Goal: Transaction & Acquisition: Purchase product/service

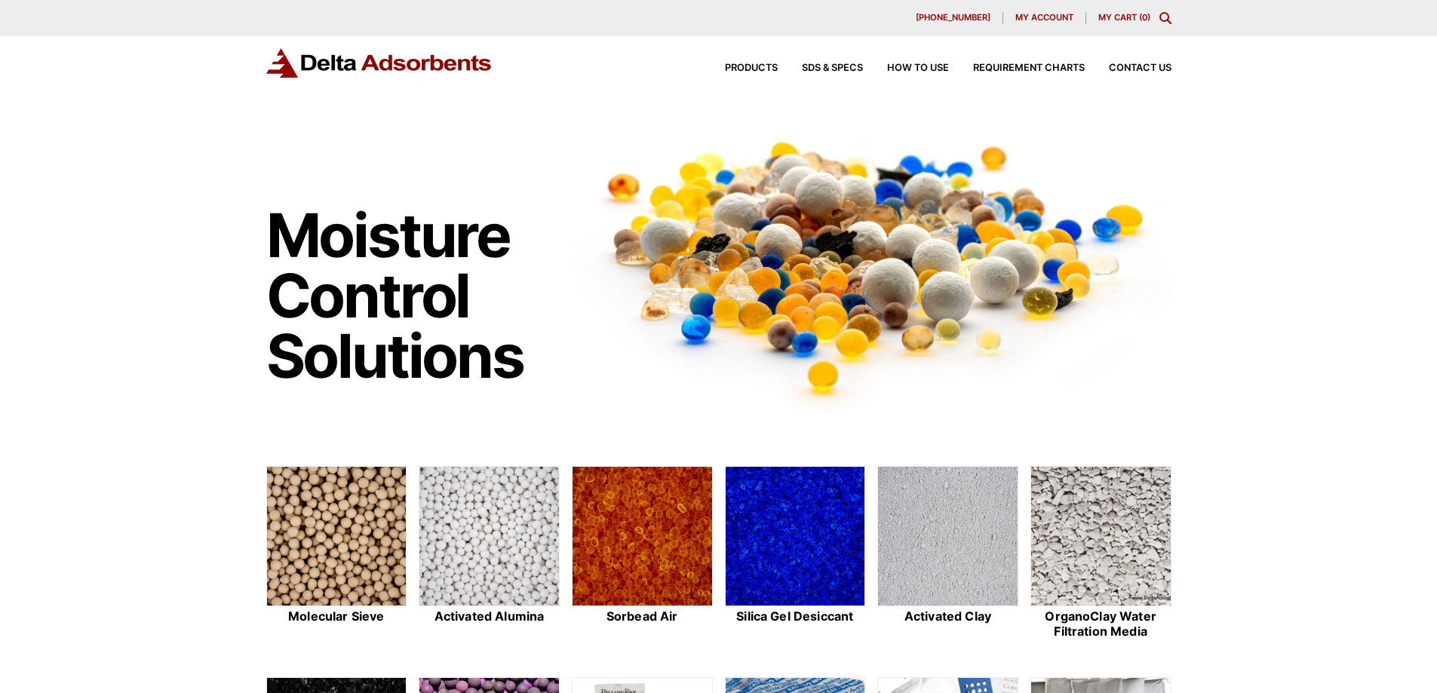
click at [336, 505] on img at bounding box center [337, 537] width 140 height 140
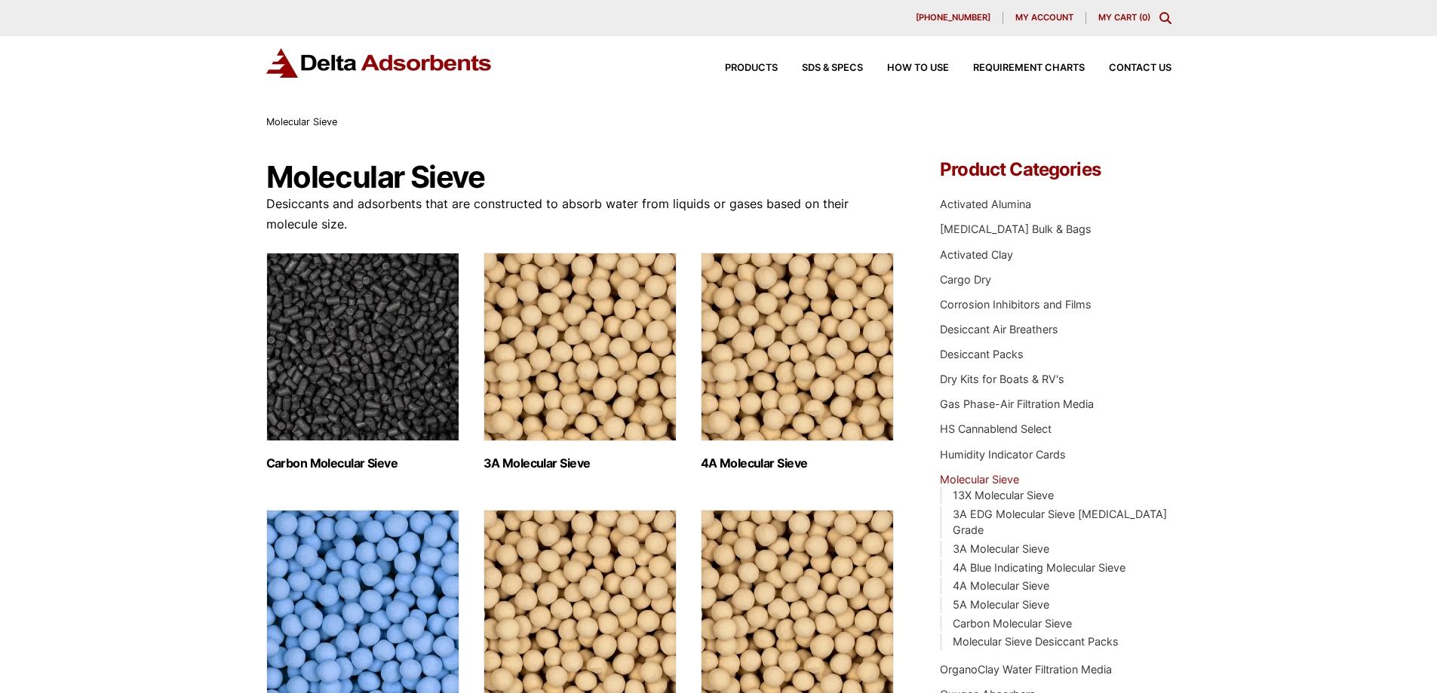
click at [548, 332] on img "Visit product category 3A Molecular Sieve" at bounding box center [580, 347] width 193 height 189
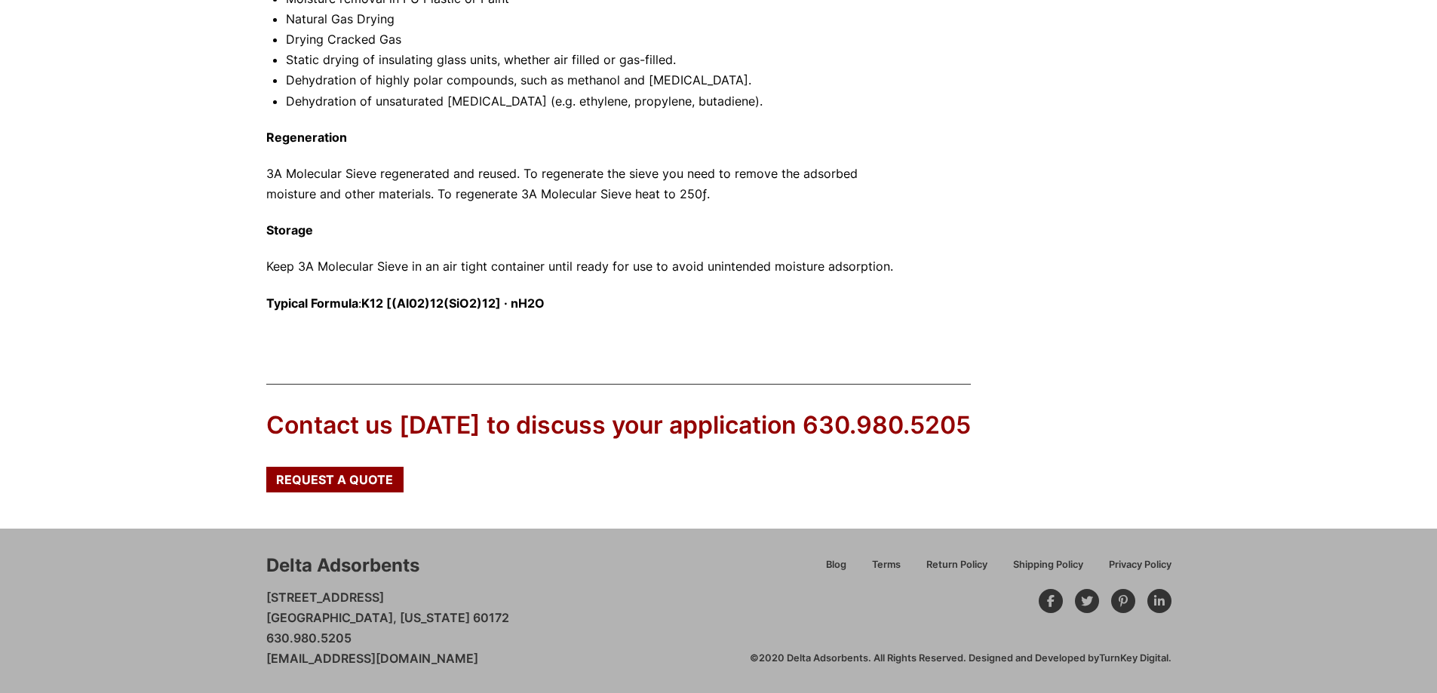
scroll to position [336, 0]
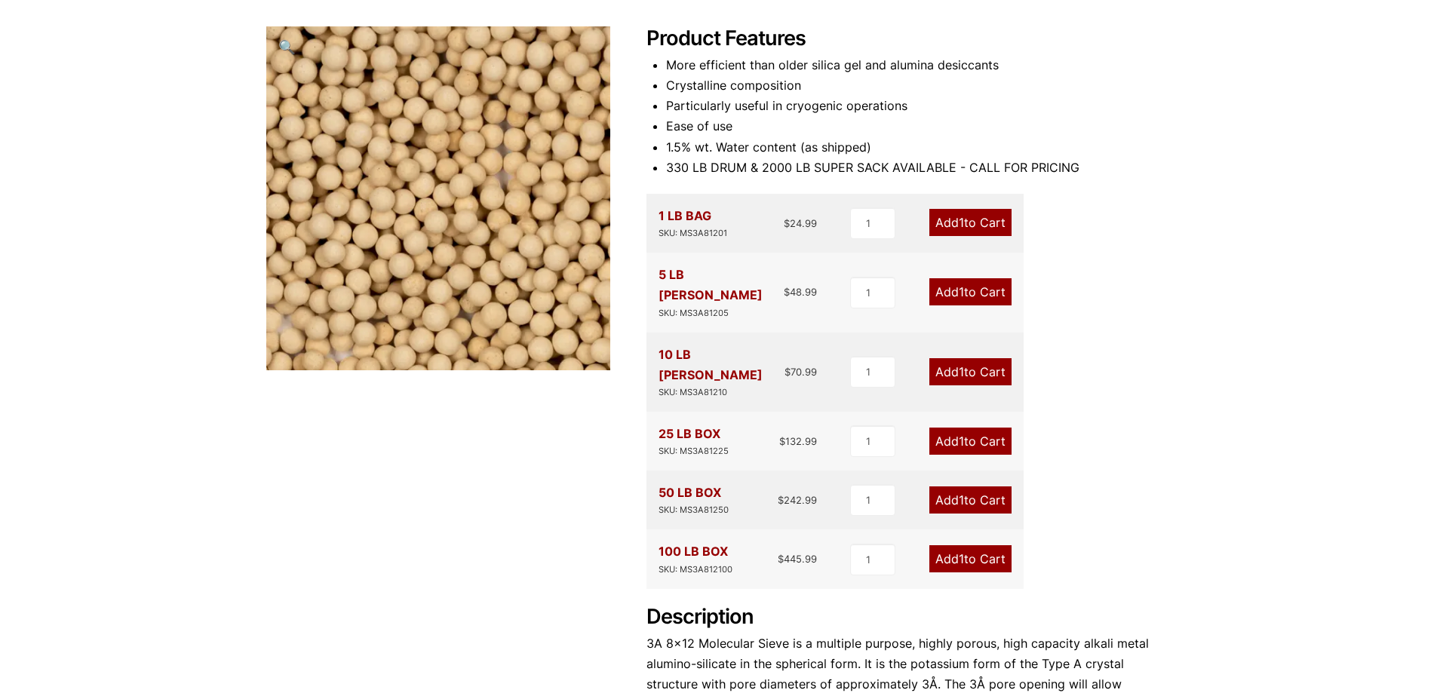
scroll to position [226, 0]
